Goal: Task Accomplishment & Management: Manage account settings

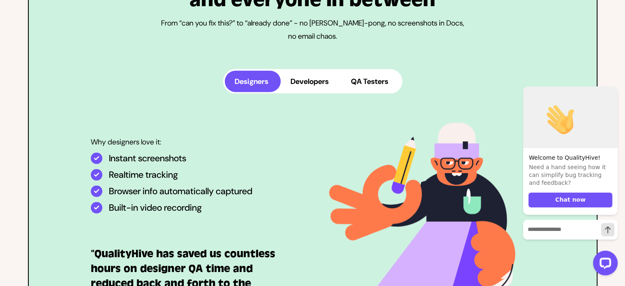
scroll to position [2089, 0]
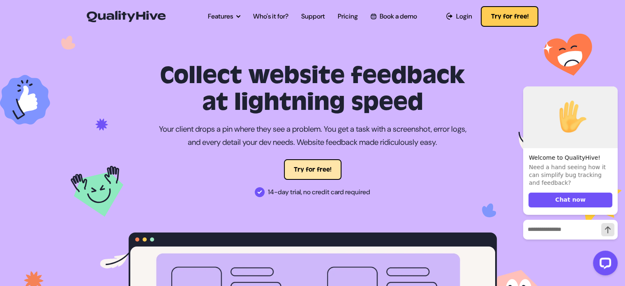
click at [313, 172] on button "Try for free!" at bounding box center [313, 169] width 58 height 21
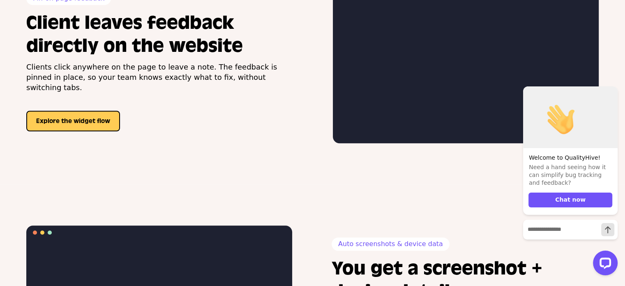
scroll to position [756, 0]
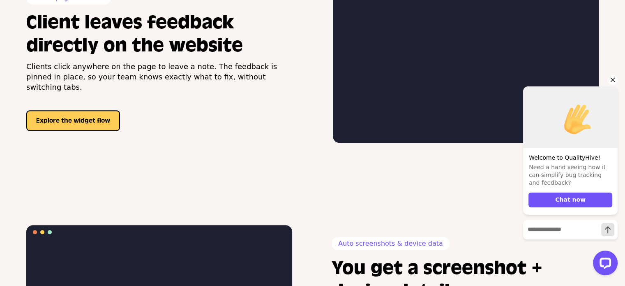
drag, startPoint x: 610, startPoint y: 79, endPoint x: 914, endPoint y: 191, distance: 323.0
click at [610, 79] on icon "Hide greeting" at bounding box center [613, 80] width 10 height 10
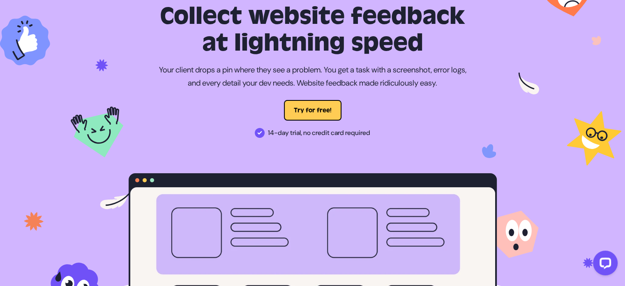
scroll to position [0, 0]
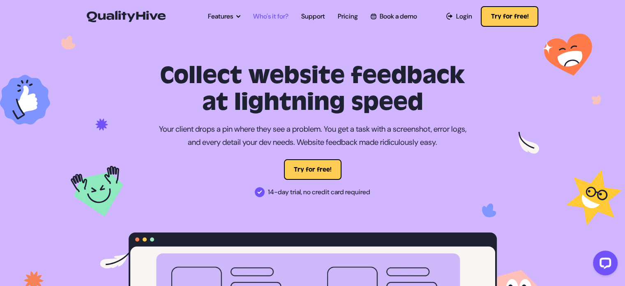
click at [274, 14] on link "Who's it for?" at bounding box center [270, 17] width 35 height 10
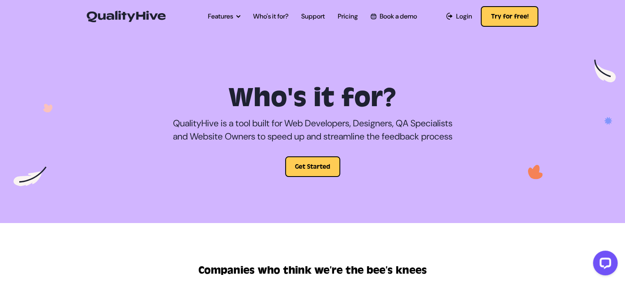
click at [129, 14] on img at bounding box center [126, 17] width 79 height 12
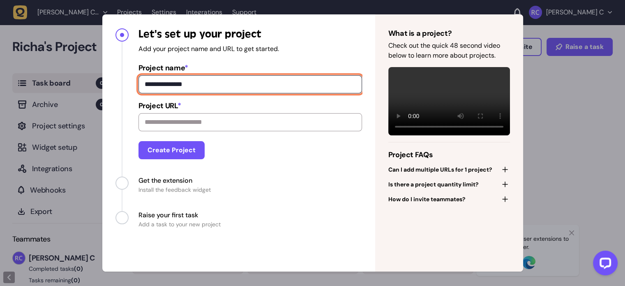
click at [273, 88] on input "**********" at bounding box center [249, 84] width 223 height 18
type input "*********"
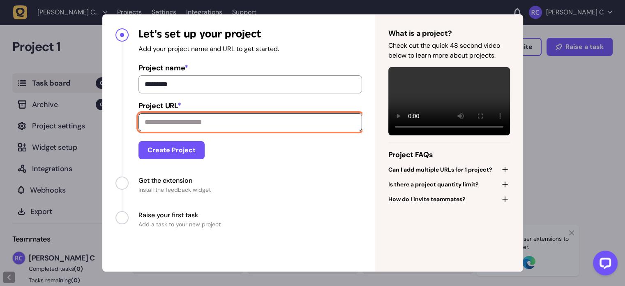
click at [219, 126] on input "Project URL *" at bounding box center [249, 122] width 223 height 18
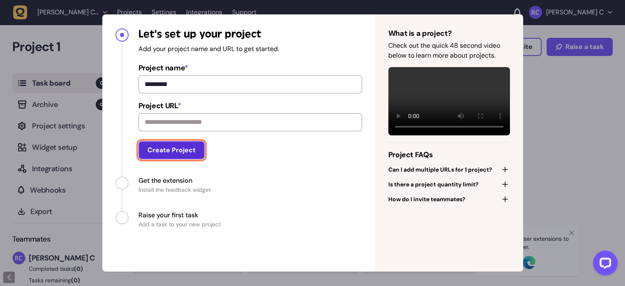
click at [169, 157] on button "Create Project" at bounding box center [171, 150] width 66 height 18
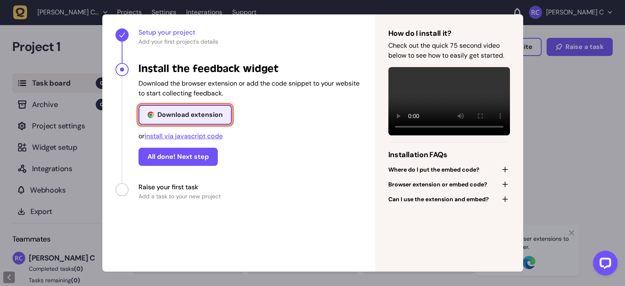
click at [185, 117] on div "Download extension" at bounding box center [189, 114] width 65 height 7
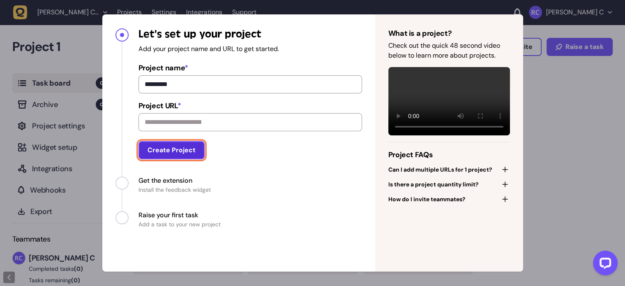
click at [182, 159] on button "Create Project" at bounding box center [171, 150] width 66 height 18
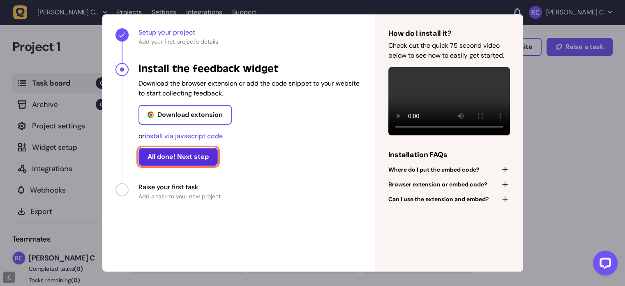
click at [182, 156] on button "All done! Next step" at bounding box center [177, 156] width 79 height 18
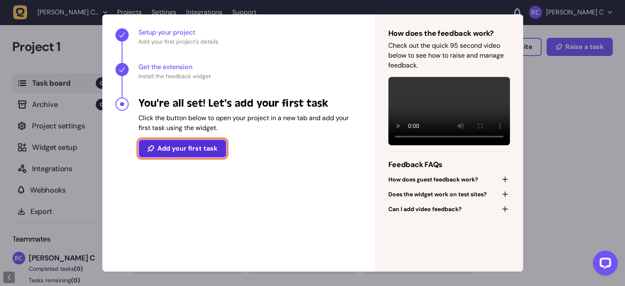
click at [184, 145] on button "Add your first task" at bounding box center [182, 148] width 88 height 18
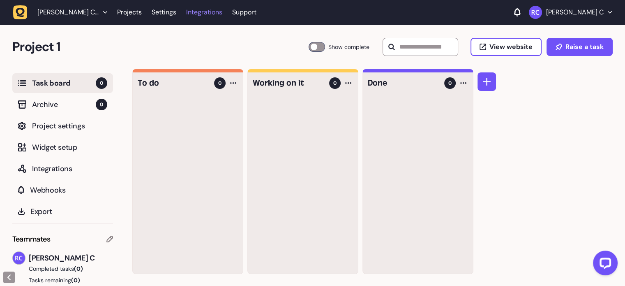
click at [186, 10] on link "Integrations" at bounding box center [204, 12] width 36 height 15
click at [63, 149] on span "Widget setup" at bounding box center [69, 147] width 75 height 12
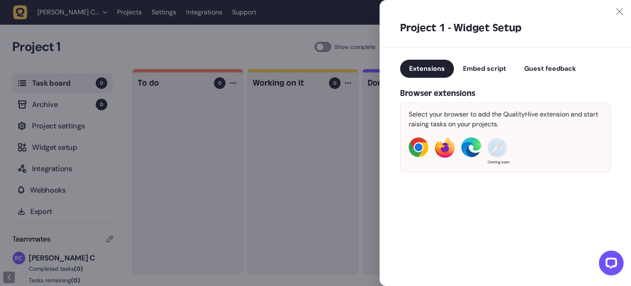
click at [49, 174] on div at bounding box center [315, 143] width 631 height 286
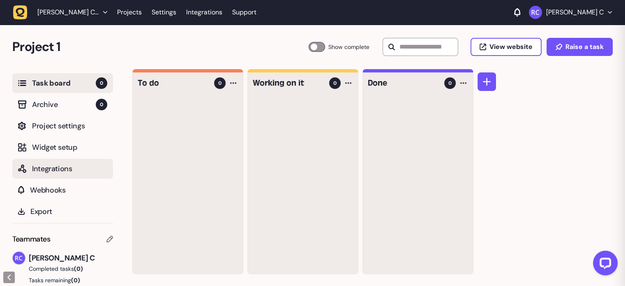
click at [51, 171] on span "Integrations" at bounding box center [69, 169] width 75 height 12
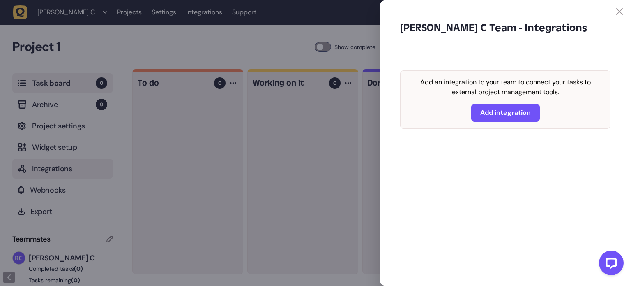
click at [51, 171] on div at bounding box center [315, 143] width 631 height 286
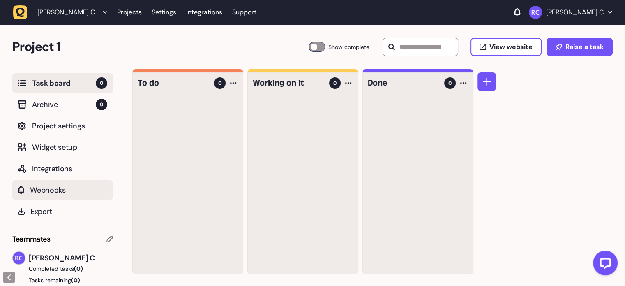
click at [48, 185] on span "Webhooks" at bounding box center [68, 190] width 77 height 12
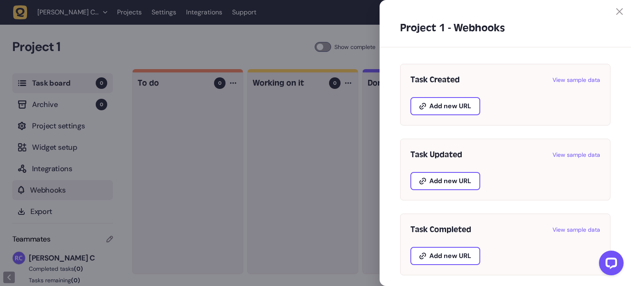
click at [48, 185] on div at bounding box center [315, 143] width 631 height 286
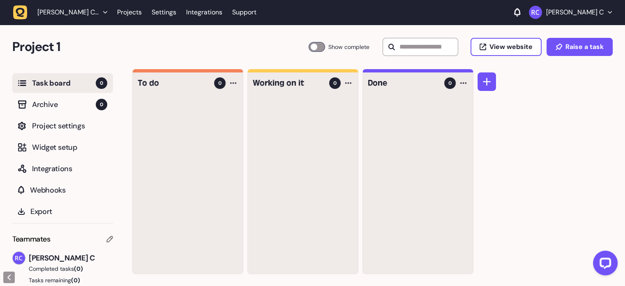
click at [54, 79] on span "Task board" at bounding box center [64, 83] width 64 height 12
click at [588, 46] on span "Raise a task" at bounding box center [584, 47] width 38 height 7
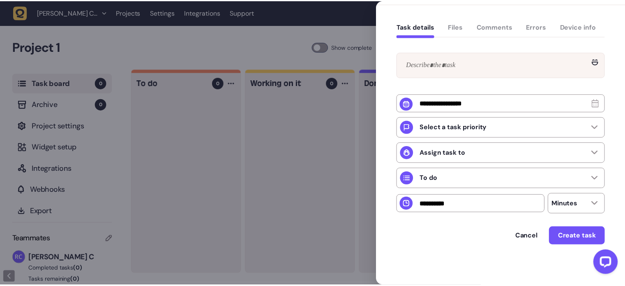
scroll to position [64, 0]
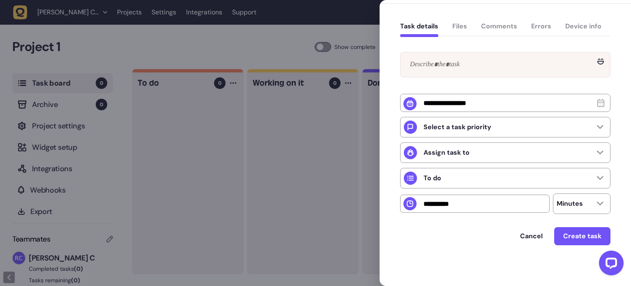
click at [454, 29] on div "Task details Files Comments Errors Device info" at bounding box center [505, 28] width 210 height 24
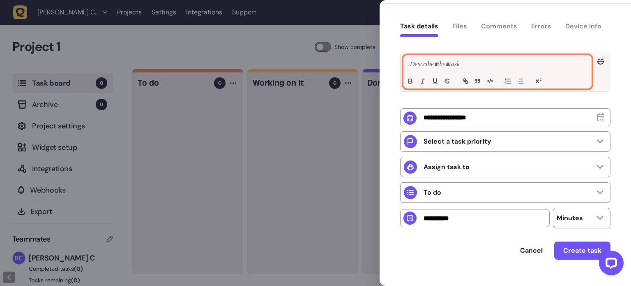
click at [447, 66] on p at bounding box center [497, 65] width 179 height 10
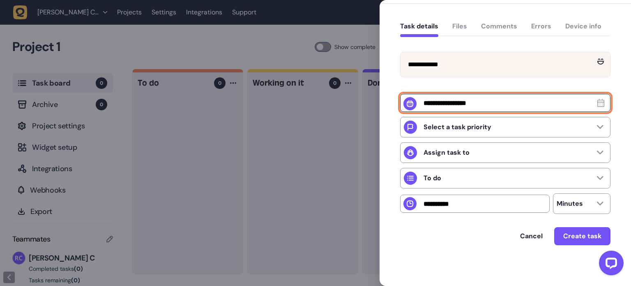
click at [474, 112] on input "text" at bounding box center [505, 103] width 210 height 18
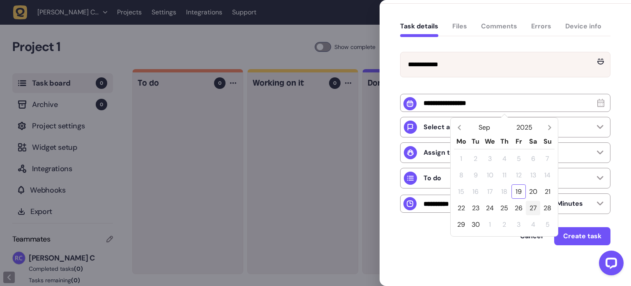
click at [537, 205] on div "27" at bounding box center [533, 207] width 14 height 14
type input "**********"
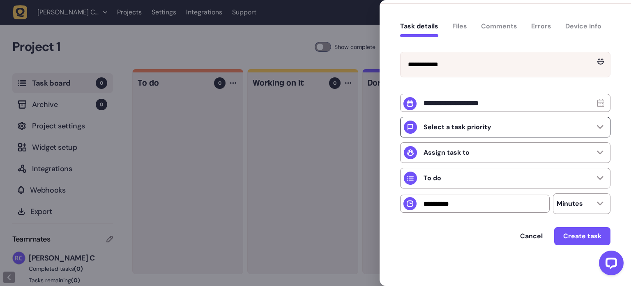
click at [509, 124] on div "Select a task priority" at bounding box center [505, 127] width 210 height 21
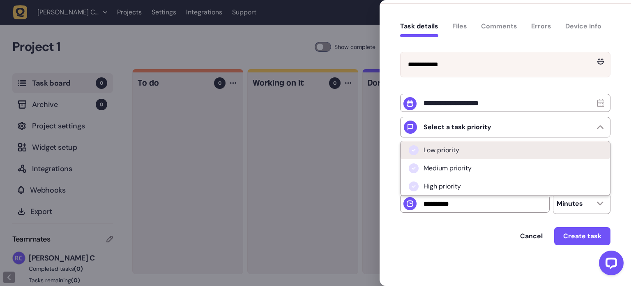
click at [491, 150] on li "Low priority" at bounding box center [506, 150] width 210 height 18
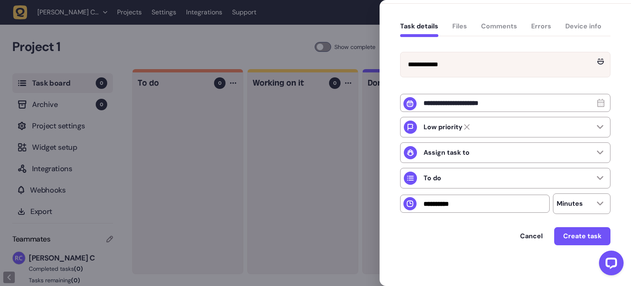
click at [491, 150] on div "Assign task to" at bounding box center [505, 152] width 210 height 21
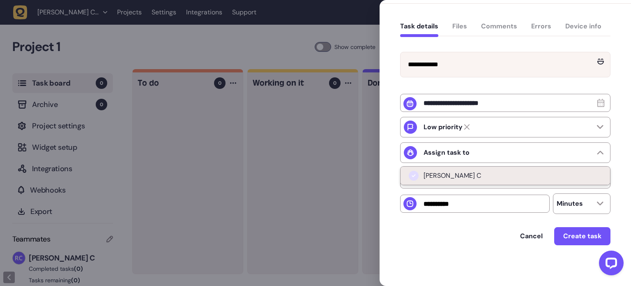
click at [483, 170] on li "Richa C" at bounding box center [506, 175] width 210 height 18
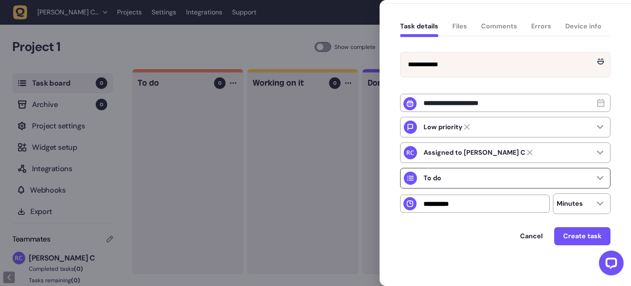
click at [482, 172] on div "To do" at bounding box center [505, 178] width 210 height 21
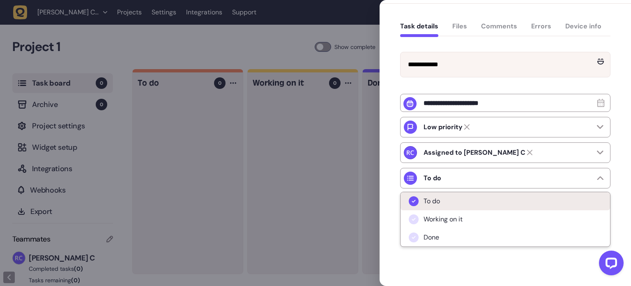
click at [471, 195] on li "To do" at bounding box center [506, 201] width 210 height 18
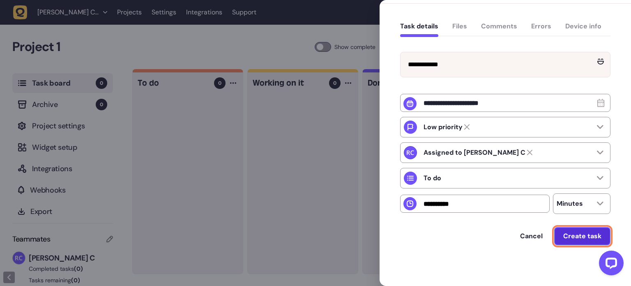
click at [570, 229] on button "Create task" at bounding box center [582, 236] width 56 height 18
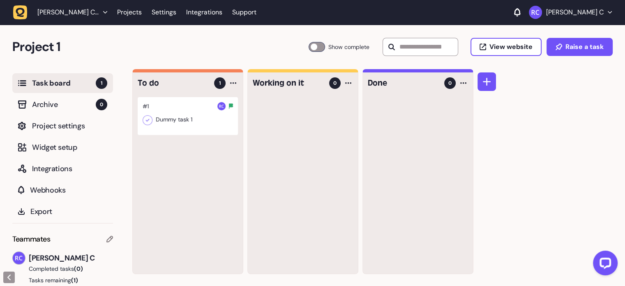
click at [184, 113] on div at bounding box center [188, 116] width 100 height 38
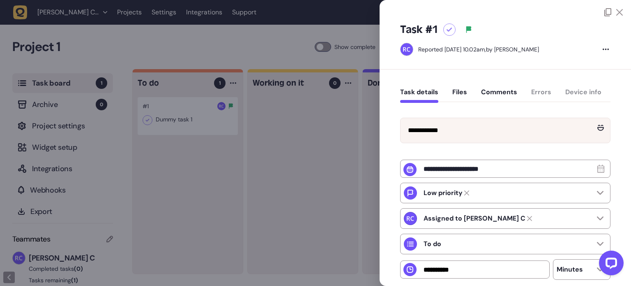
click at [533, 90] on div "Task details Files Comments Errors Device info" at bounding box center [505, 94] width 210 height 24
click at [534, 92] on div "Task details Files Comments Errors Device info" at bounding box center [505, 94] width 210 height 24
click at [498, 91] on button "Comments" at bounding box center [499, 95] width 36 height 15
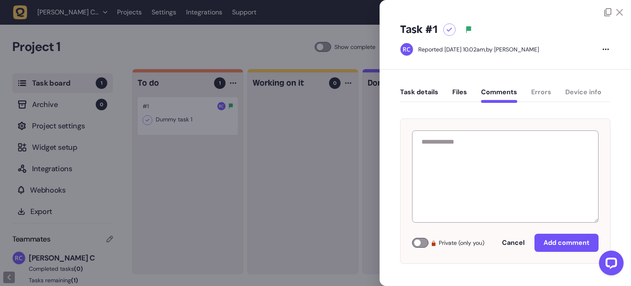
click at [539, 89] on div "Task details Files Comments Errors Device info" at bounding box center [505, 94] width 210 height 24
click at [541, 90] on div "Task details Files Comments Errors Device info" at bounding box center [505, 94] width 210 height 24
click at [583, 92] on div "Task details Files Comments Errors Device info" at bounding box center [505, 94] width 210 height 24
click at [462, 93] on button "Files" at bounding box center [459, 95] width 15 height 15
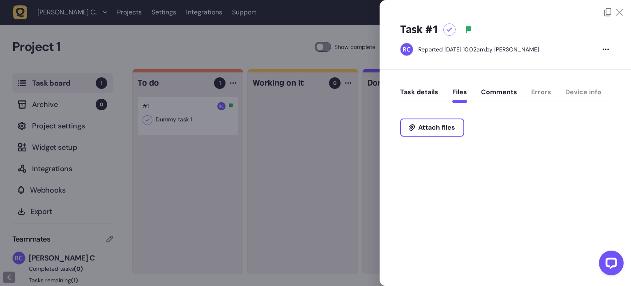
click at [621, 13] on icon at bounding box center [619, 12] width 7 height 7
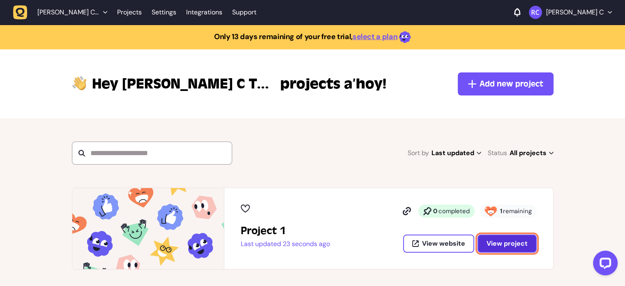
click at [486, 239] on button "View project" at bounding box center [506, 243] width 59 height 18
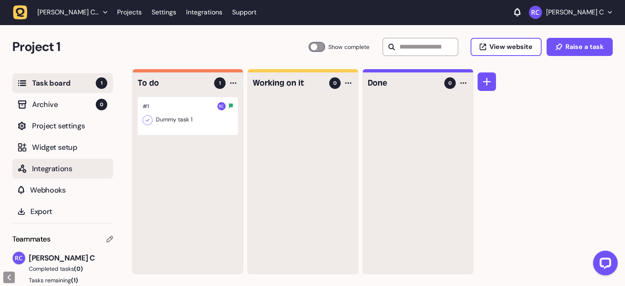
click at [57, 166] on span "Integrations" at bounding box center [69, 169] width 75 height 12
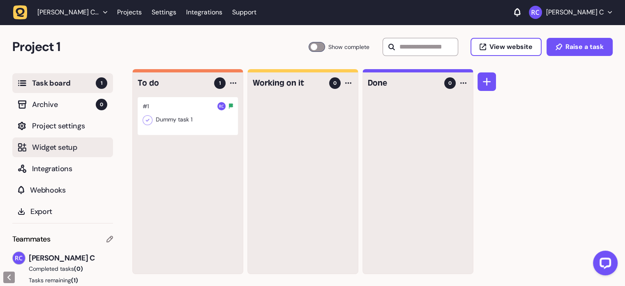
click at [57, 147] on span "Widget setup" at bounding box center [69, 147] width 75 height 12
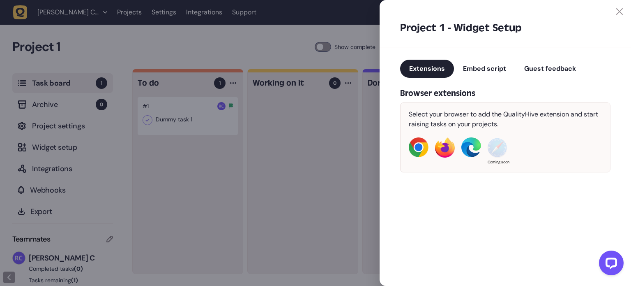
click at [486, 71] on span "Embed script" at bounding box center [484, 68] width 43 height 9
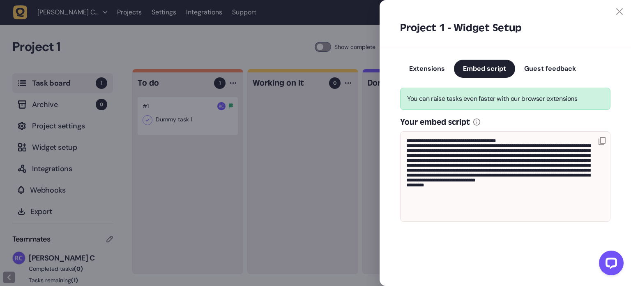
click at [599, 138] on icon at bounding box center [602, 141] width 7 height 8
click at [624, 14] on div at bounding box center [505, 7] width 251 height 15
click at [619, 11] on icon at bounding box center [619, 11] width 7 height 7
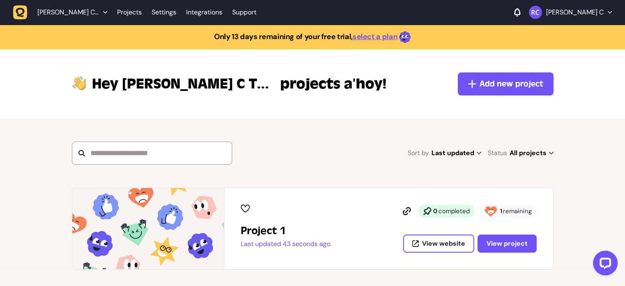
click at [366, 233] on div "Project 1 Last updated 43 seconds ago 0 completed 1 remaining View website View…" at bounding box center [389, 228] width 296 height 48
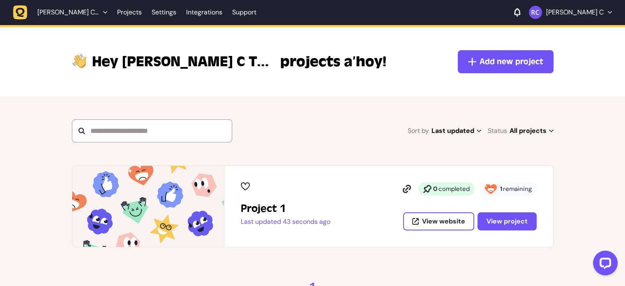
scroll to position [23, 0]
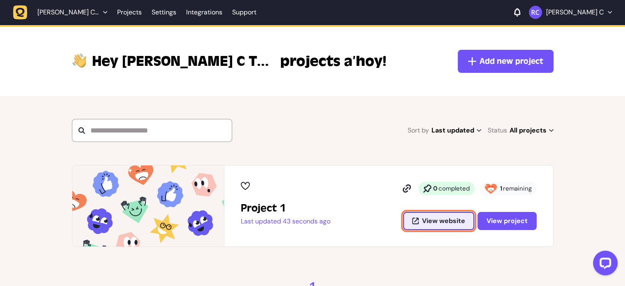
click at [458, 223] on span "View website" at bounding box center [443, 220] width 43 height 7
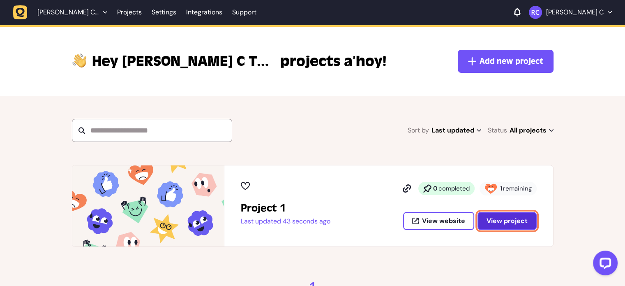
click at [492, 228] on button "View project" at bounding box center [506, 221] width 59 height 18
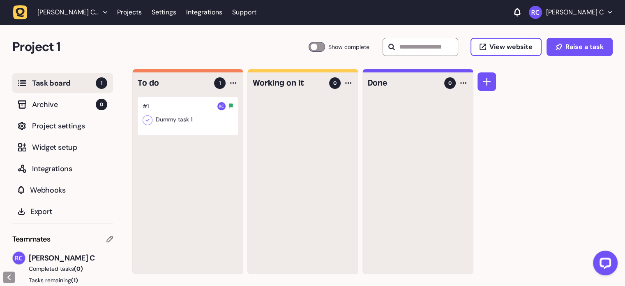
click at [90, 277] on button "Tasks remaining (1)" at bounding box center [62, 280] width 101 height 8
click at [66, 278] on button "Tasks remaining (1)" at bounding box center [60, 280] width 96 height 8
click at [73, 262] on span "Richa C" at bounding box center [71, 258] width 84 height 12
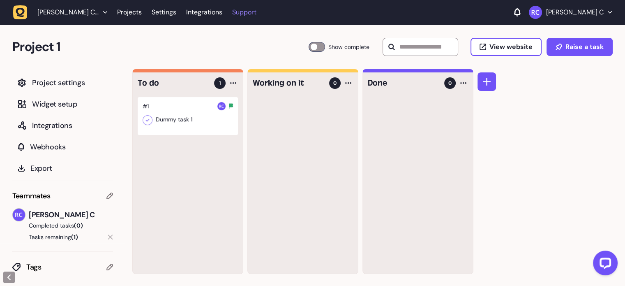
click at [236, 9] on link "Support" at bounding box center [244, 12] width 24 height 8
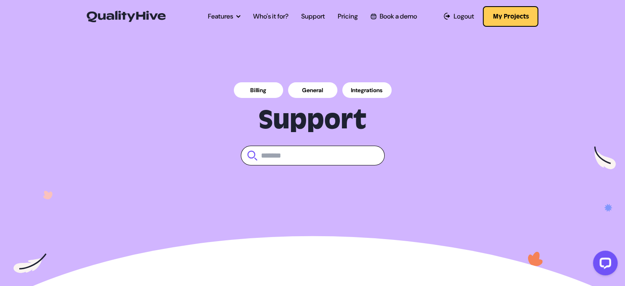
click at [140, 12] on img at bounding box center [126, 17] width 79 height 12
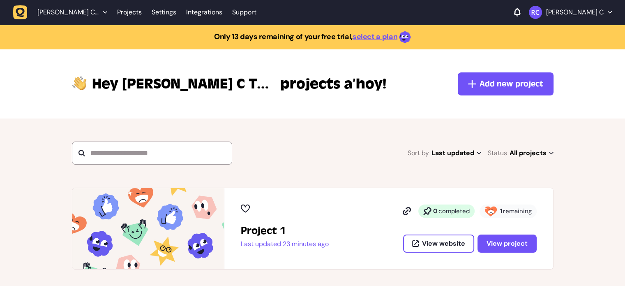
click at [243, 207] on icon at bounding box center [245, 208] width 9 height 8
click at [496, 210] on icon at bounding box center [490, 211] width 12 height 10
click at [447, 210] on span "completed" at bounding box center [453, 211] width 31 height 8
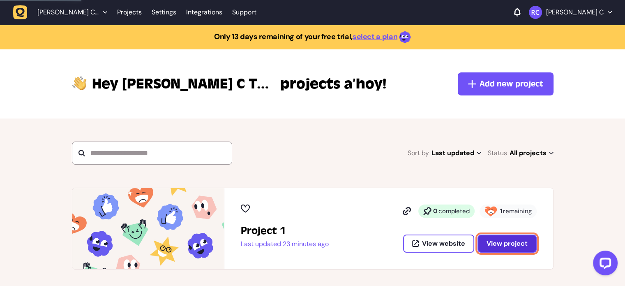
click at [500, 246] on span "View project" at bounding box center [506, 243] width 41 height 7
click at [498, 242] on span "View project" at bounding box center [506, 243] width 41 height 7
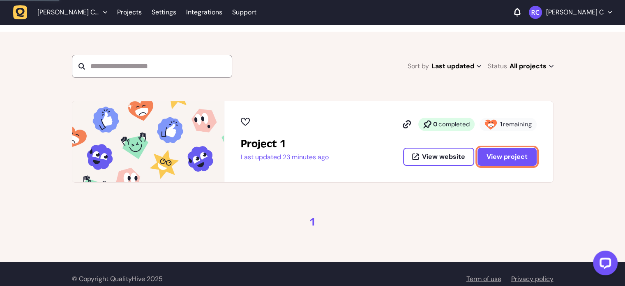
scroll to position [96, 0]
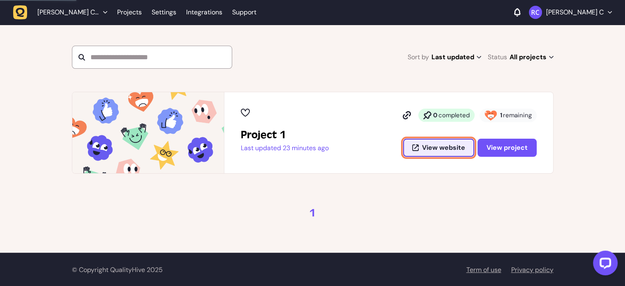
click at [434, 139] on button "View website" at bounding box center [438, 147] width 71 height 18
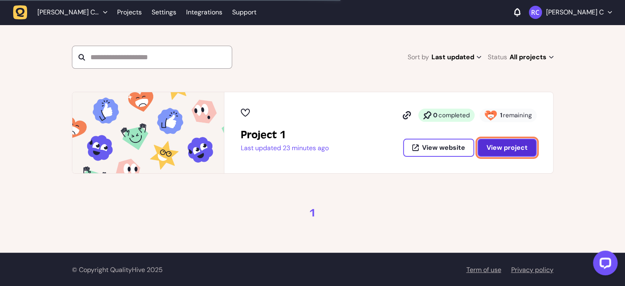
click at [500, 145] on span "View project" at bounding box center [506, 147] width 41 height 7
click at [493, 145] on span "View project" at bounding box center [506, 147] width 41 height 7
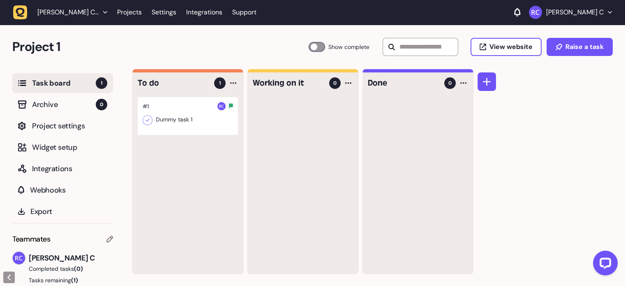
drag, startPoint x: 493, startPoint y: 145, endPoint x: 214, endPoint y: 47, distance: 296.2
click at [214, 47] on h2 "Project 1" at bounding box center [160, 47] width 296 height 20
click at [23, 45] on h2 "Project 1" at bounding box center [160, 47] width 296 height 20
click at [62, 123] on span "Project settings" at bounding box center [69, 126] width 75 height 12
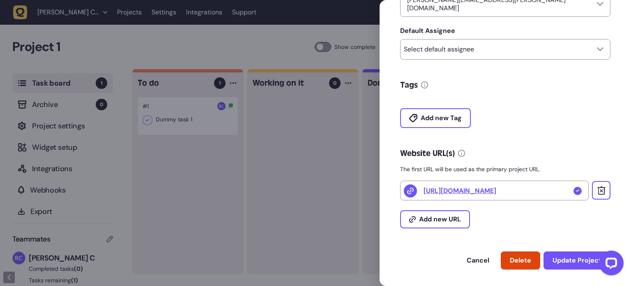
scroll to position [234, 0]
click at [574, 187] on div at bounding box center [577, 191] width 8 height 8
click at [599, 191] on icon at bounding box center [601, 191] width 8 height 8
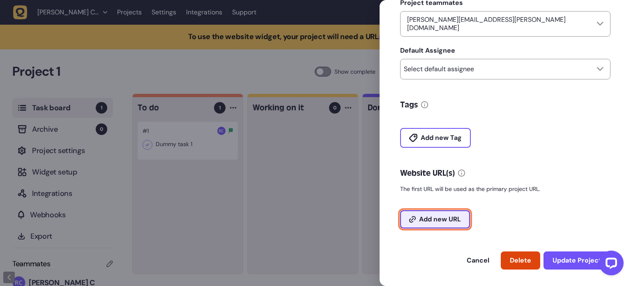
click at [448, 211] on button "Add new URL" at bounding box center [435, 219] width 70 height 18
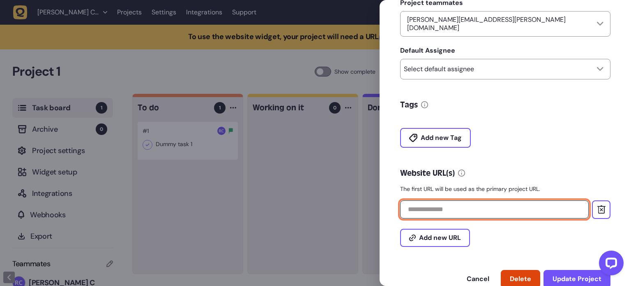
click at [447, 205] on input "text" at bounding box center [494, 209] width 189 height 18
paste input "**********"
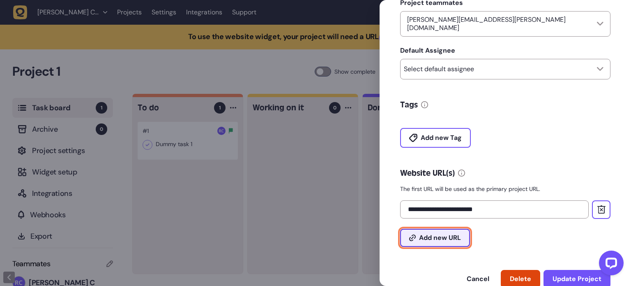
type input "**********"
click at [433, 237] on span "Add new URL" at bounding box center [440, 237] width 42 height 7
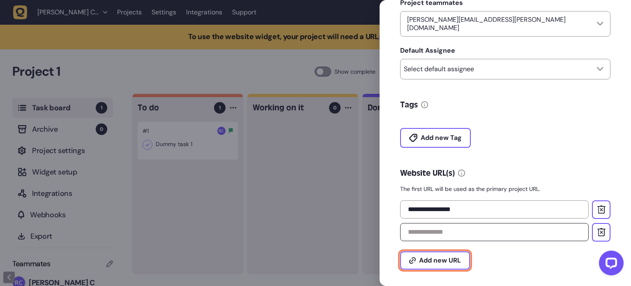
scroll to position [258, 0]
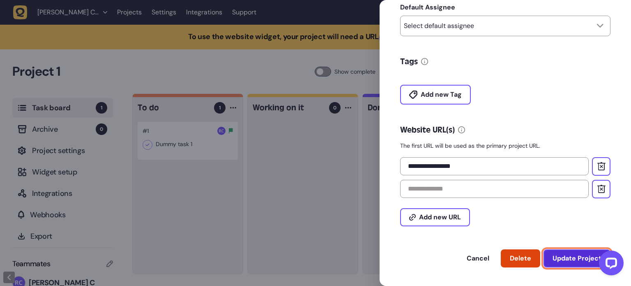
click at [562, 251] on button "Update Project" at bounding box center [576, 258] width 67 height 18
click at [574, 258] on span "Update Project" at bounding box center [577, 258] width 49 height 7
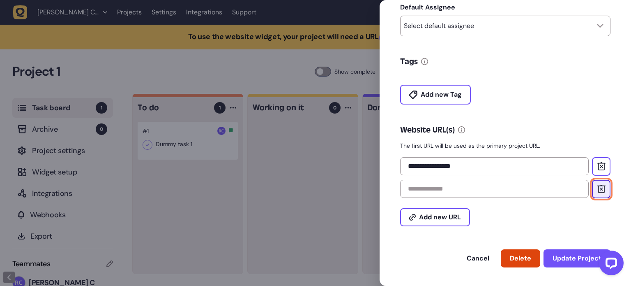
click at [597, 187] on icon at bounding box center [601, 188] width 8 height 8
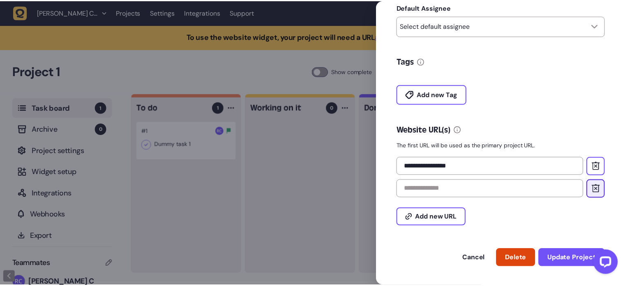
scroll to position [234, 0]
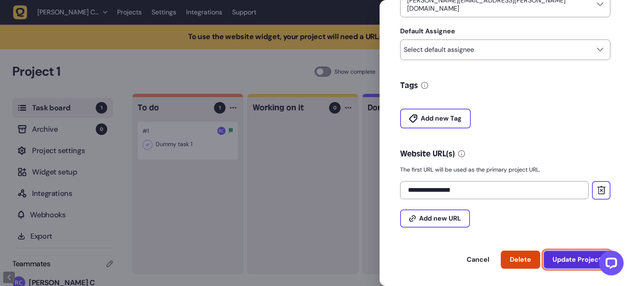
click at [567, 261] on button "Update Project" at bounding box center [576, 259] width 67 height 18
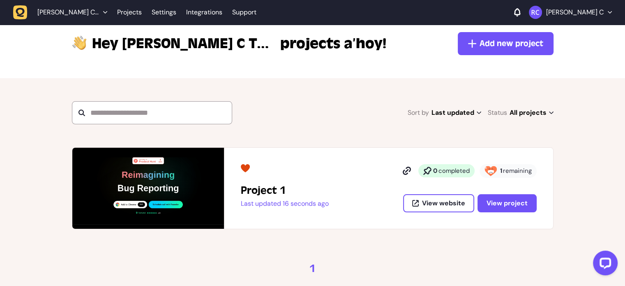
click at [145, 190] on img at bounding box center [148, 187] width 152 height 81
click at [267, 193] on h2 "Project 1" at bounding box center [283, 190] width 85 height 13
click at [502, 203] on span "View project" at bounding box center [506, 203] width 41 height 7
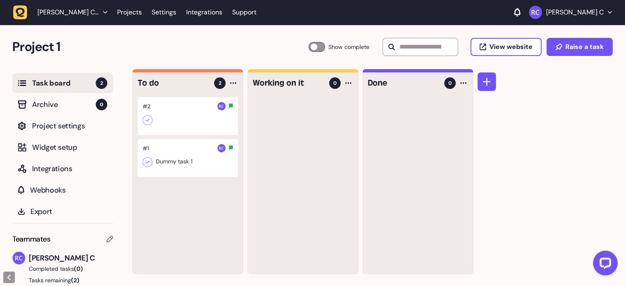
click at [214, 111] on div at bounding box center [188, 116] width 100 height 38
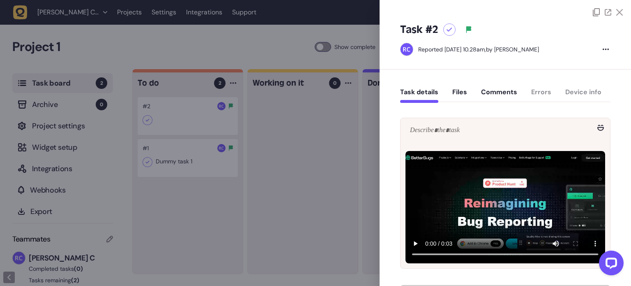
click at [537, 94] on div "Task details Files Comments Errors Device info" at bounding box center [505, 94] width 210 height 24
click at [534, 90] on div "Task details Files Comments Errors Device info" at bounding box center [505, 94] width 210 height 24
click at [490, 90] on button "Comments" at bounding box center [499, 95] width 36 height 15
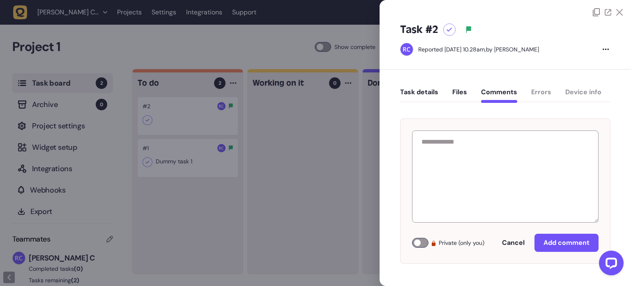
click at [536, 91] on div "Task details Files Comments Errors Device info" at bounding box center [505, 94] width 210 height 24
click at [464, 93] on button "Files" at bounding box center [459, 95] width 15 height 15
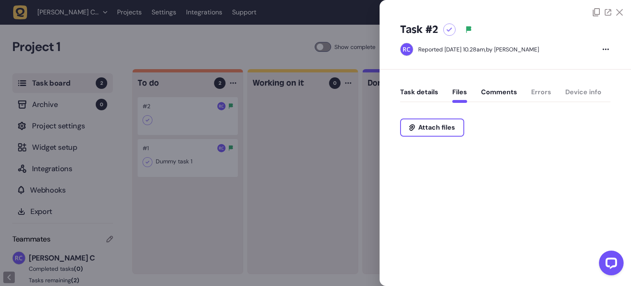
click at [569, 95] on div "Task details Files Comments Errors Device info" at bounding box center [505, 94] width 210 height 24
click at [531, 89] on div "Task details Files Comments Errors Device info" at bounding box center [505, 94] width 210 height 24
click at [424, 90] on button "Task details" at bounding box center [419, 95] width 38 height 15
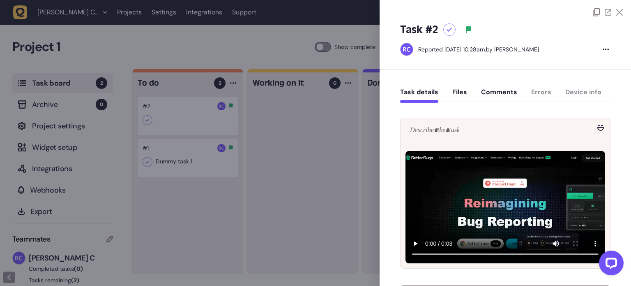
click at [618, 13] on icon at bounding box center [619, 12] width 7 height 7
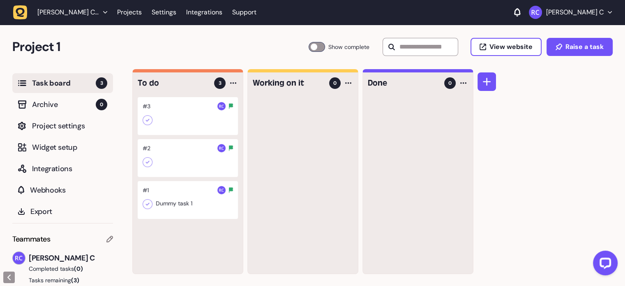
click at [191, 101] on div at bounding box center [188, 116] width 100 height 38
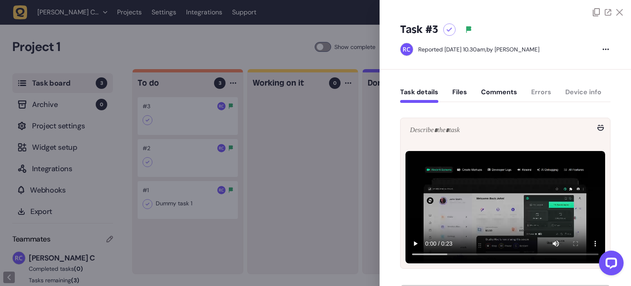
click at [537, 90] on div "Task details Files Comments Errors Device info" at bounding box center [505, 94] width 210 height 24
click at [492, 93] on button "Comments" at bounding box center [499, 95] width 36 height 15
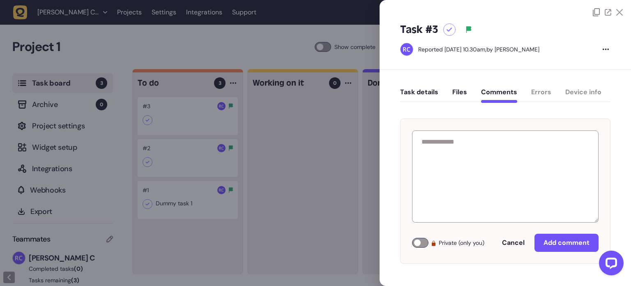
click at [531, 93] on div "Task details Files Comments Errors Device info" at bounding box center [505, 94] width 210 height 24
click at [571, 95] on div "Task details Files Comments Errors Device info" at bounding box center [505, 94] width 210 height 24
click at [587, 91] on div "Task details Files Comments Errors Device info" at bounding box center [505, 94] width 210 height 24
click at [550, 88] on div "Task details Files Comments Errors Device info" at bounding box center [505, 94] width 210 height 24
click at [618, 12] on icon at bounding box center [619, 12] width 7 height 7
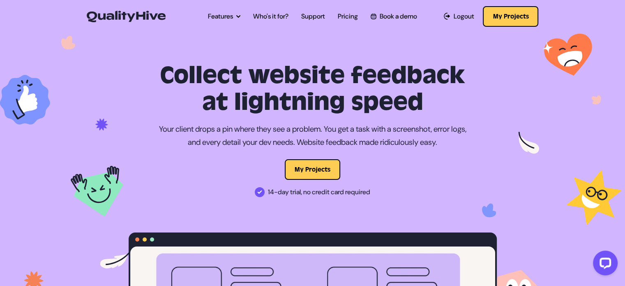
click at [237, 114] on h1 "Collect website feedback at lightning speed" at bounding box center [313, 88] width 368 height 53
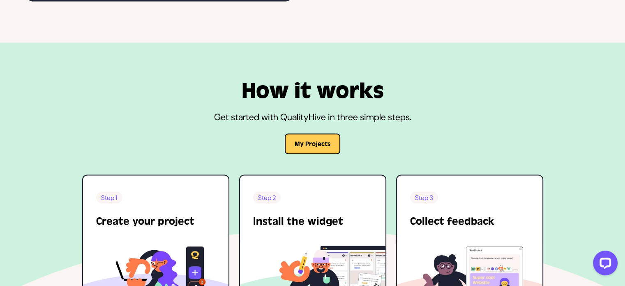
scroll to position [1785, 0]
